Goal: Task Accomplishment & Management: Use online tool/utility

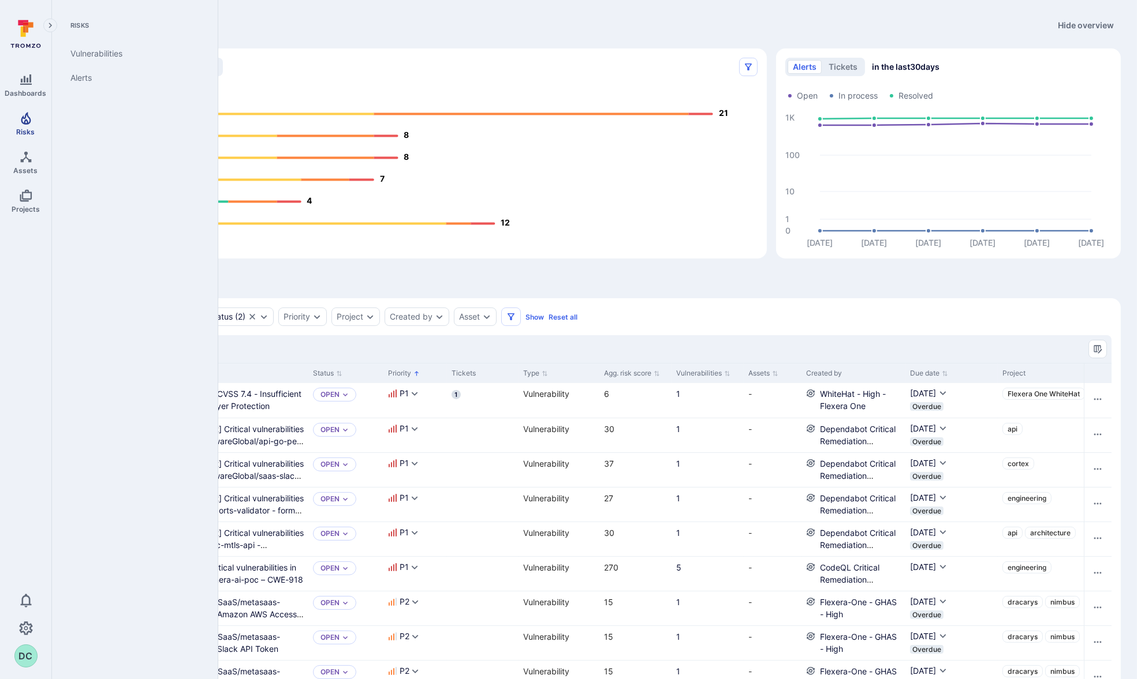
click at [32, 115] on icon "Risks" at bounding box center [26, 118] width 14 height 14
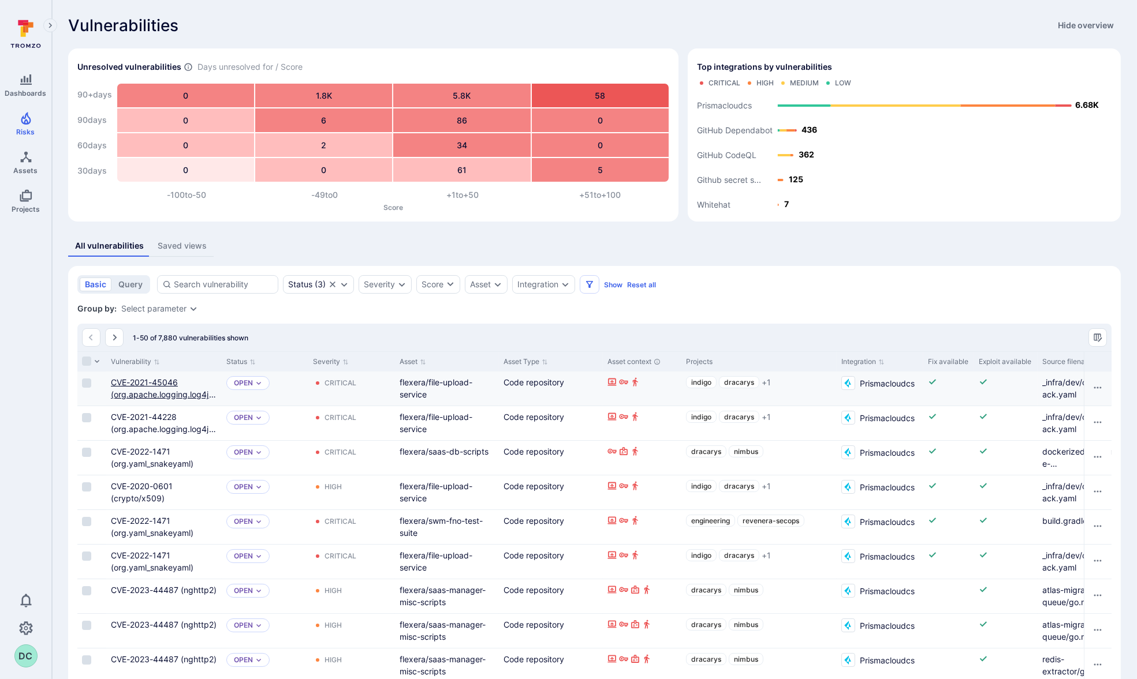
click at [158, 389] on link "CVE-2021-45046 (org.apache.logging.log4j_log4j-core)" at bounding box center [163, 395] width 105 height 34
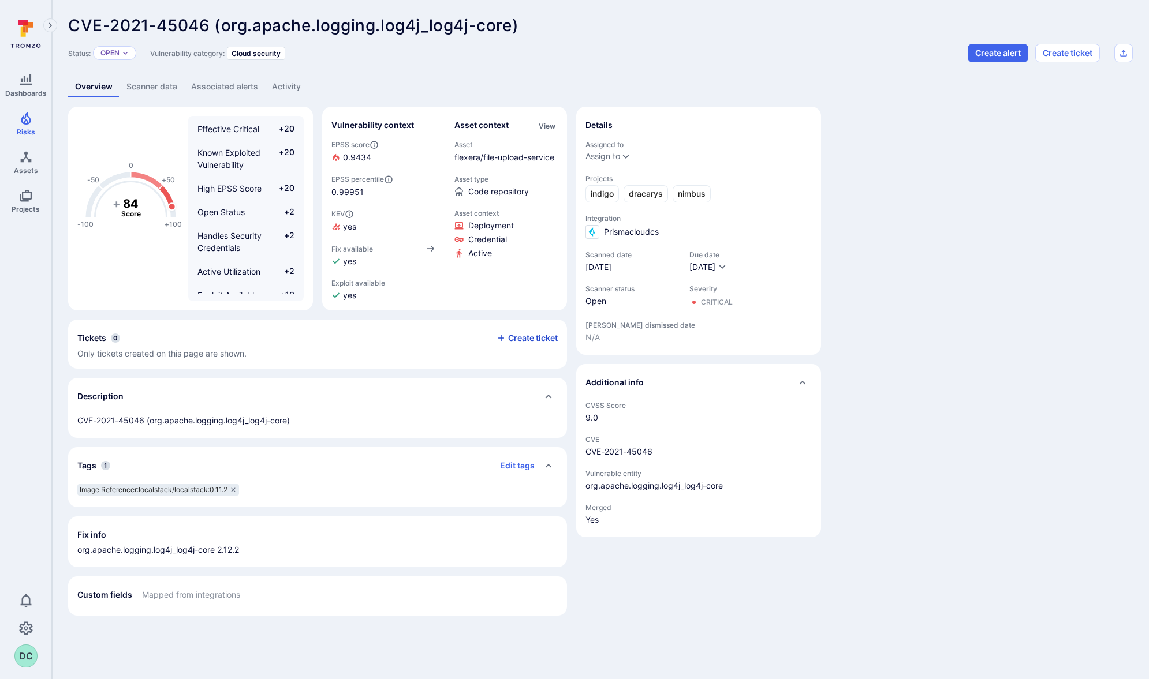
click at [530, 337] on button "Create ticket" at bounding box center [526, 338] width 61 height 10
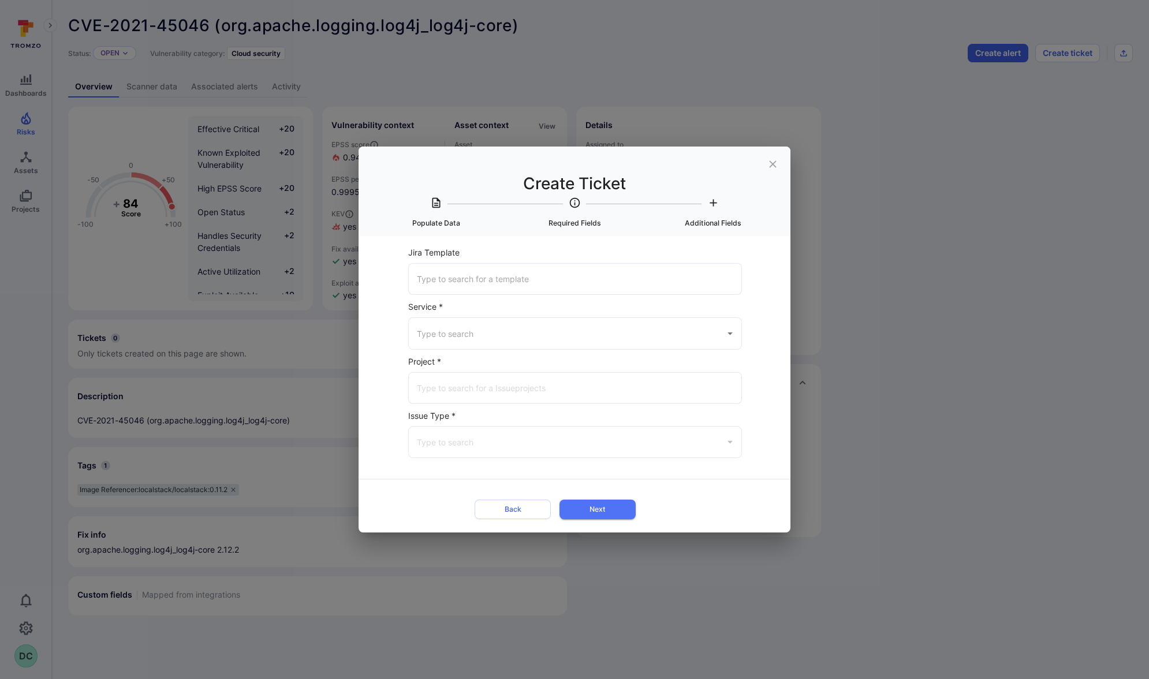
click at [539, 271] on input "Jira Template" at bounding box center [575, 279] width 322 height 20
